Goal: Information Seeking & Learning: Learn about a topic

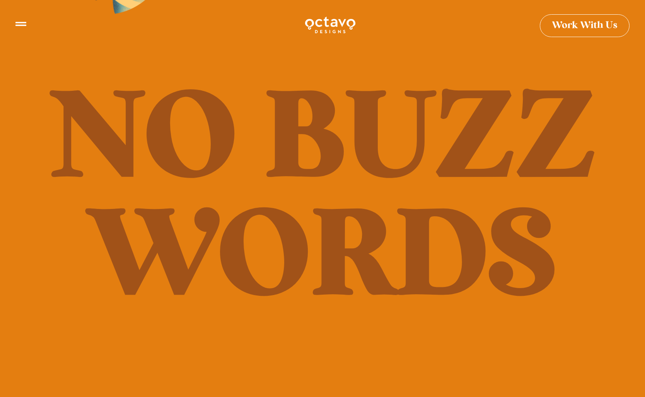
click at [18, 28] on div at bounding box center [20, 26] width 11 height 15
click at [21, 24] on icon at bounding box center [20, 20] width 11 height 11
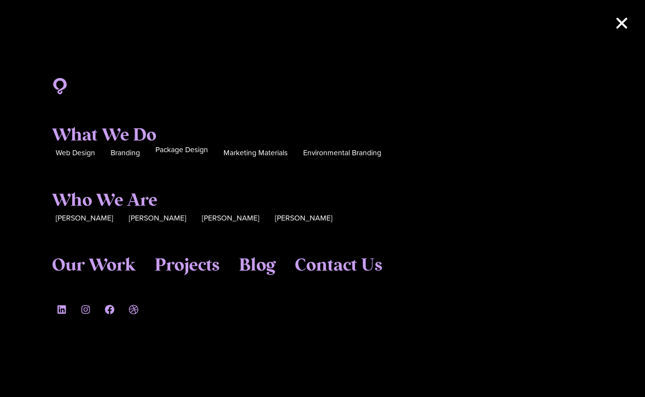
click at [184, 153] on span "Package Design" at bounding box center [181, 150] width 53 height 12
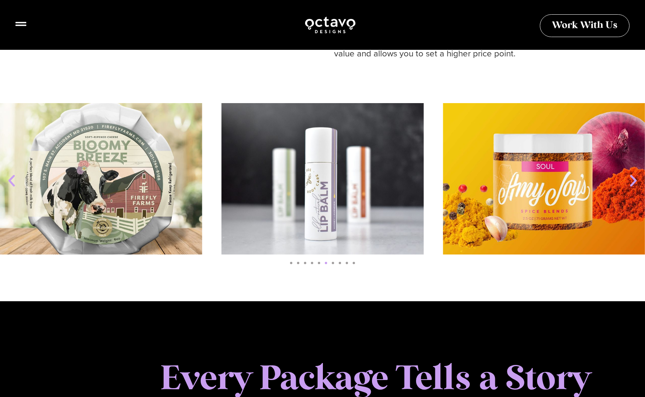
scroll to position [843, 0]
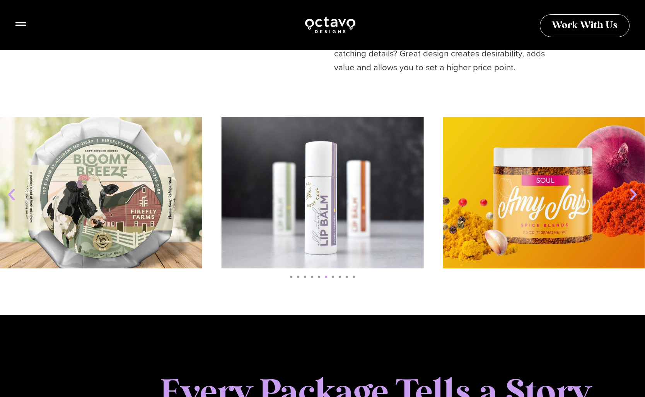
click at [632, 188] on icon "Next slide" at bounding box center [632, 194] width 15 height 15
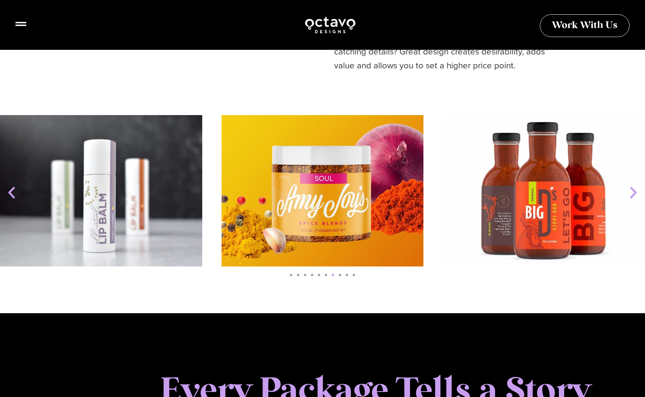
scroll to position [845, 0]
click at [632, 188] on icon "Next slide" at bounding box center [632, 192] width 15 height 15
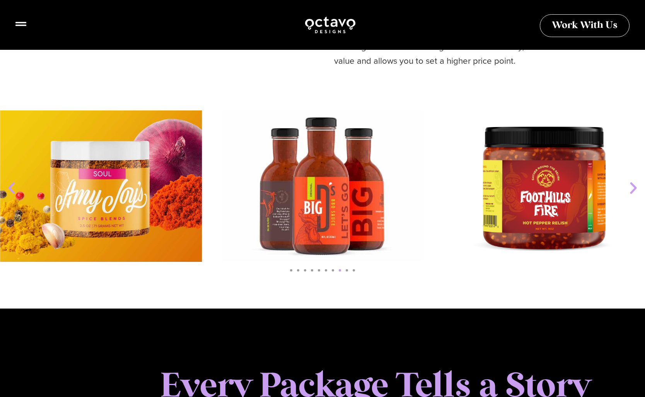
click at [632, 188] on icon "Next slide" at bounding box center [632, 187] width 15 height 15
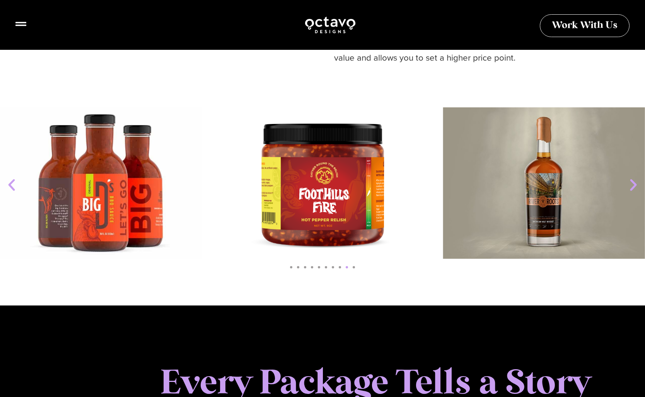
click at [632, 188] on img "1 / 10" at bounding box center [544, 182] width 202 height 151
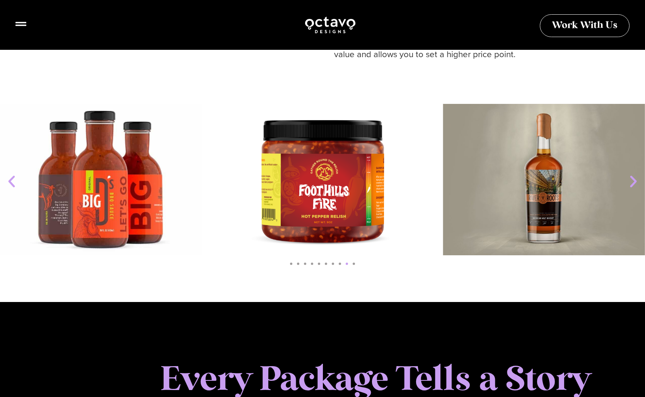
scroll to position [858, 0]
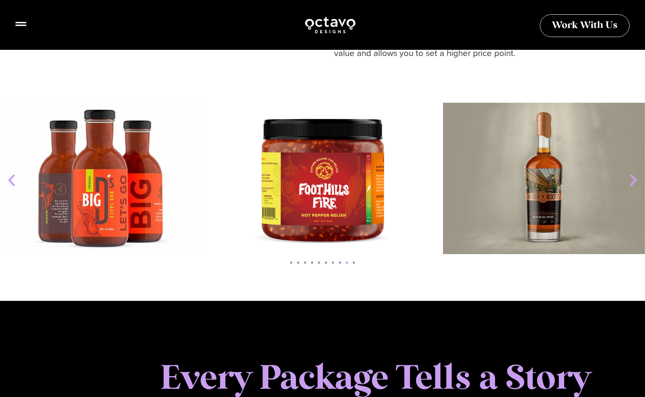
click at [630, 176] on icon "Next slide" at bounding box center [632, 180] width 15 height 15
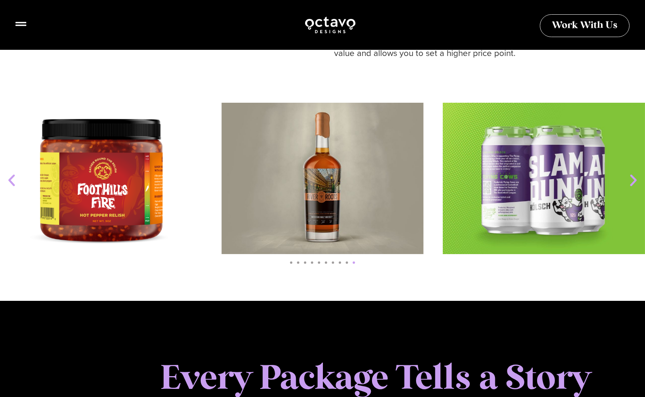
scroll to position [858, 0]
click at [632, 174] on icon "Next slide" at bounding box center [632, 180] width 15 height 15
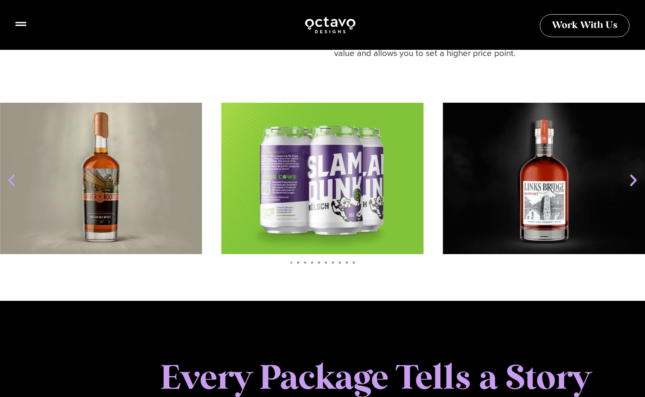
click at [632, 174] on icon "Next slide" at bounding box center [632, 180] width 15 height 15
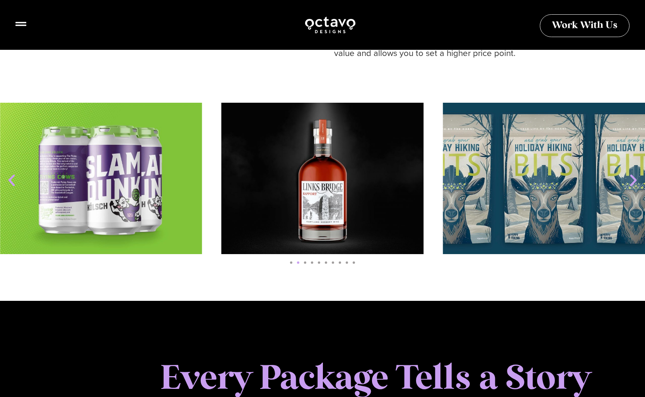
click at [632, 174] on icon "Next slide" at bounding box center [632, 180] width 15 height 15
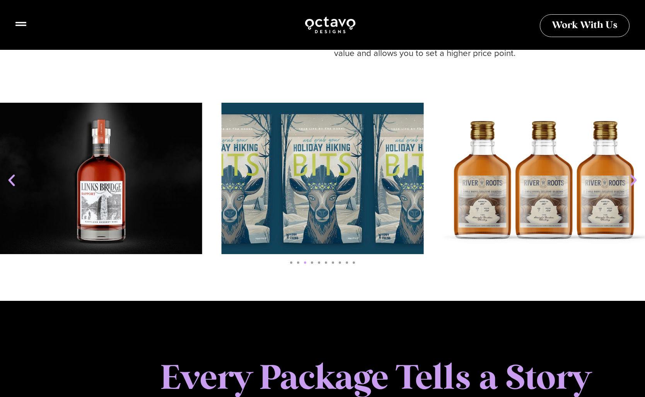
click at [632, 174] on icon "Next slide" at bounding box center [632, 180] width 15 height 15
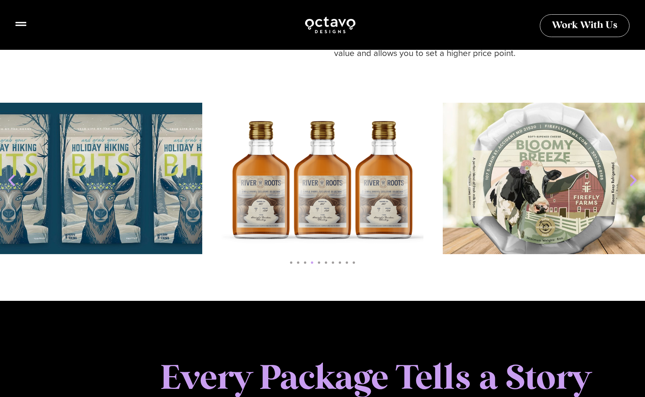
click at [632, 174] on icon "Next slide" at bounding box center [632, 180] width 15 height 15
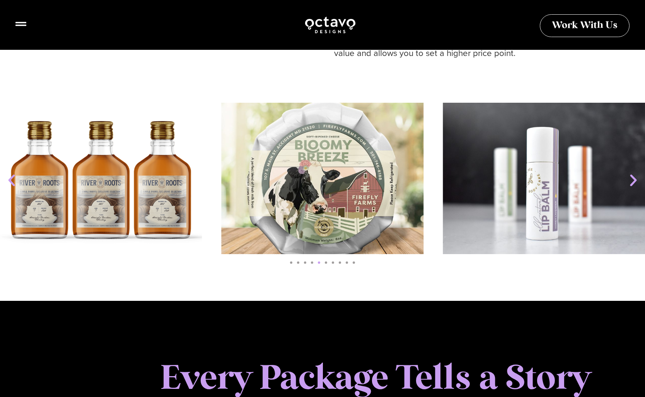
click at [632, 174] on icon "Next slide" at bounding box center [632, 180] width 15 height 15
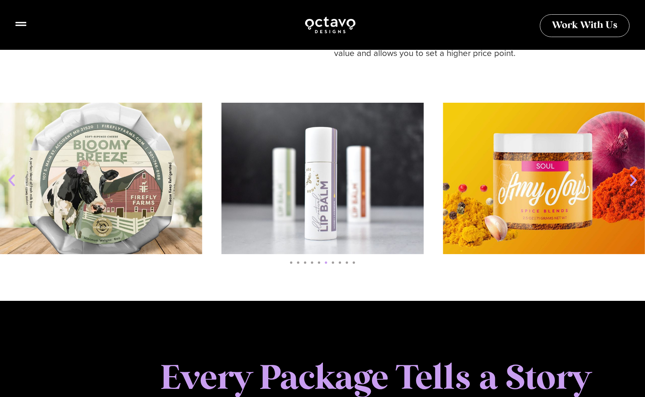
click at [632, 174] on icon "Next slide" at bounding box center [632, 180] width 15 height 15
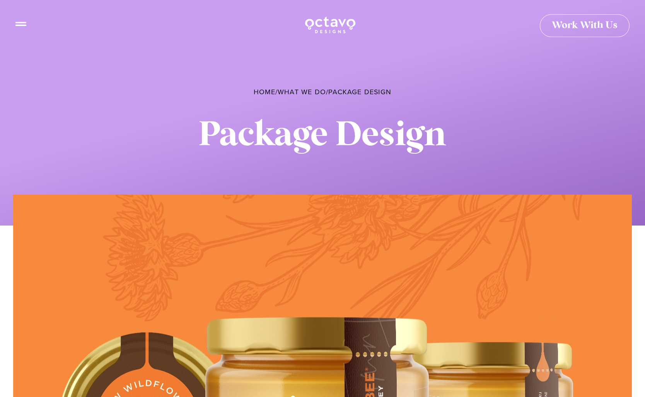
scroll to position [0, 0]
